Goal: Task Accomplishment & Management: Manage account settings

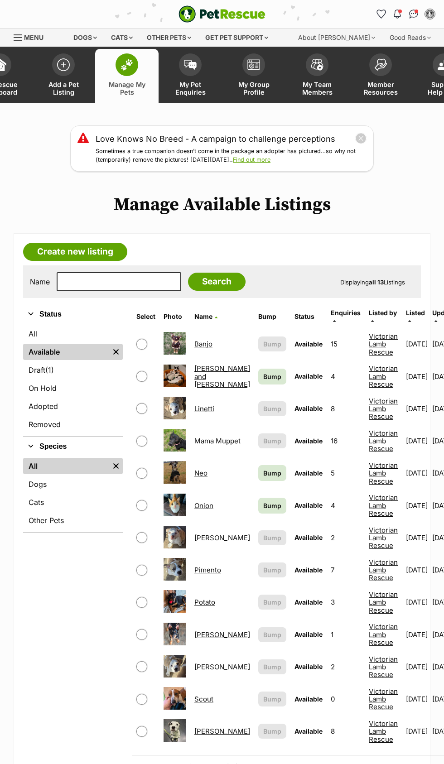
scroll to position [4, 0]
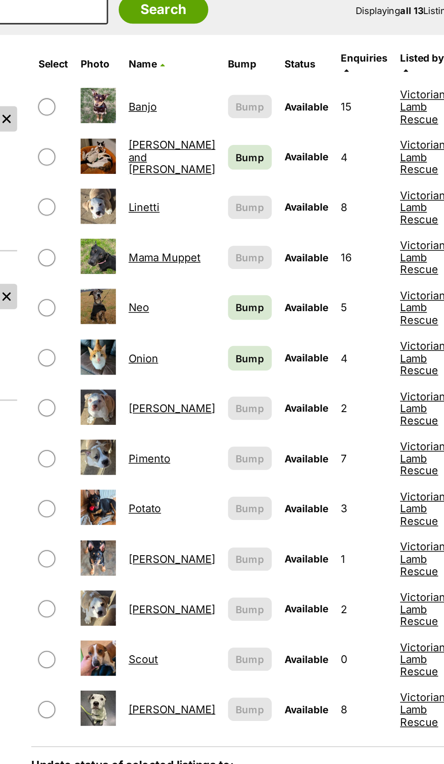
click at [206, 336] on link "Banjo" at bounding box center [203, 340] width 18 height 9
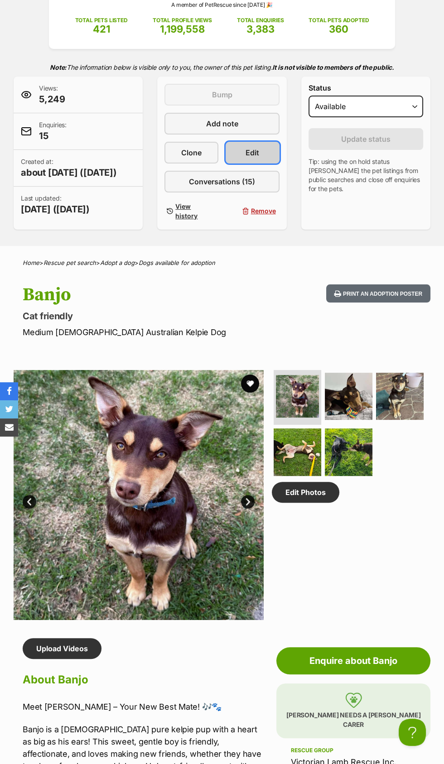
click at [261, 153] on link "Edit" at bounding box center [253, 153] width 54 height 22
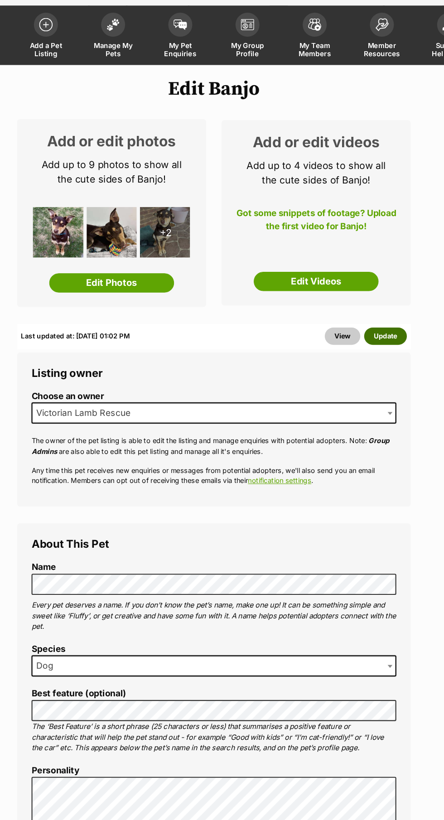
click at [394, 356] on button "Update" at bounding box center [384, 359] width 40 height 16
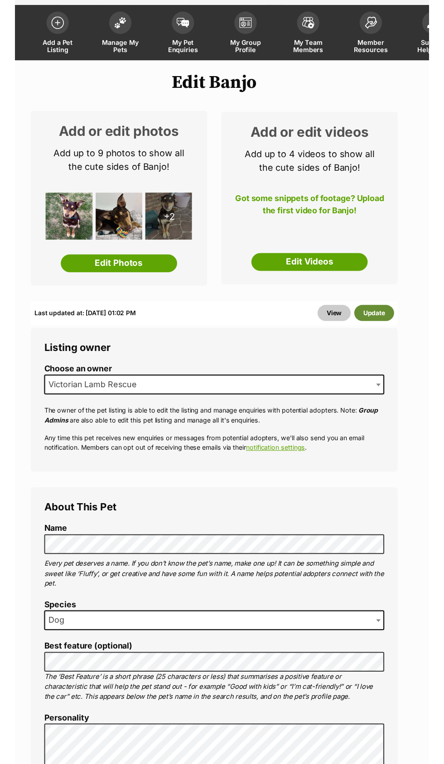
scroll to position [54, 0]
